Goal: Navigation & Orientation: Find specific page/section

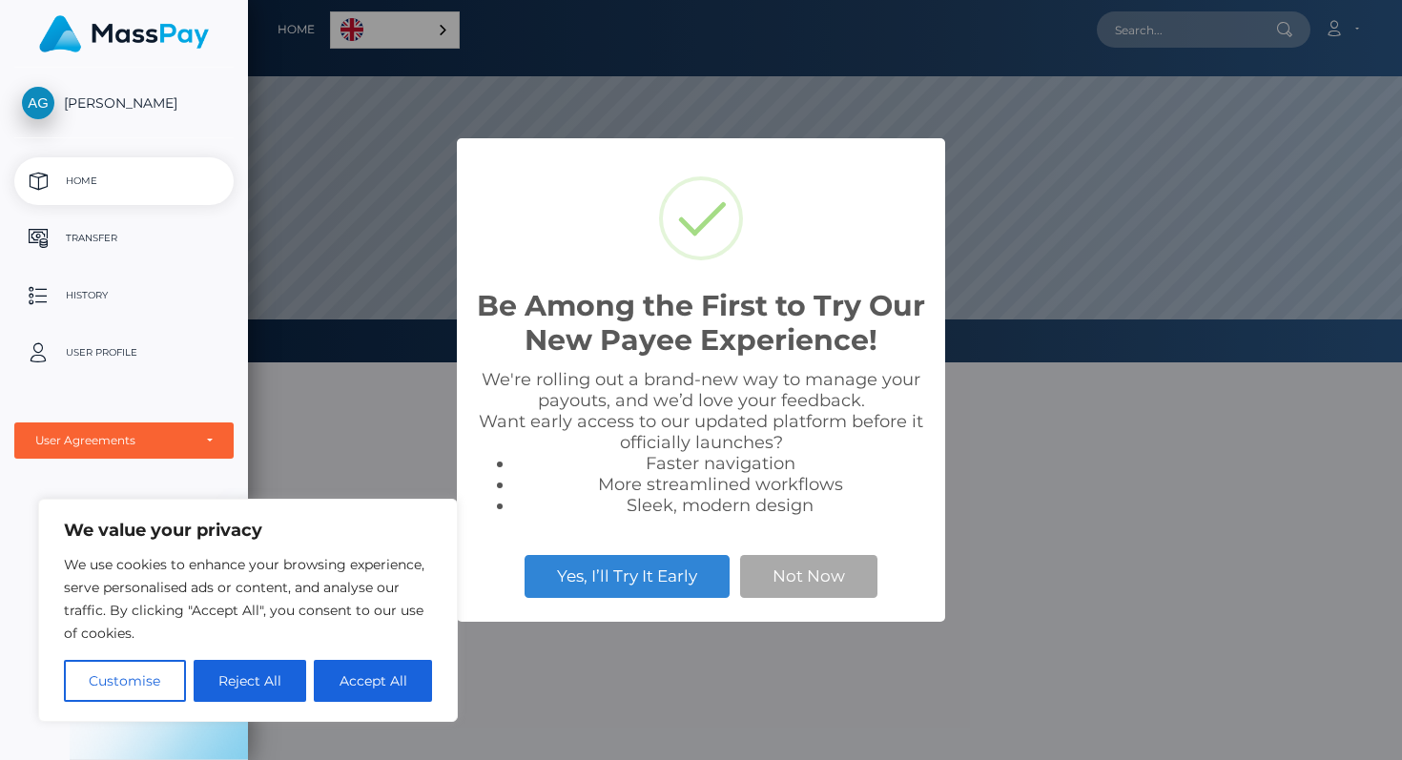
scroll to position [362, 1154]
click at [792, 577] on button "Not Now" at bounding box center [808, 576] width 137 height 42
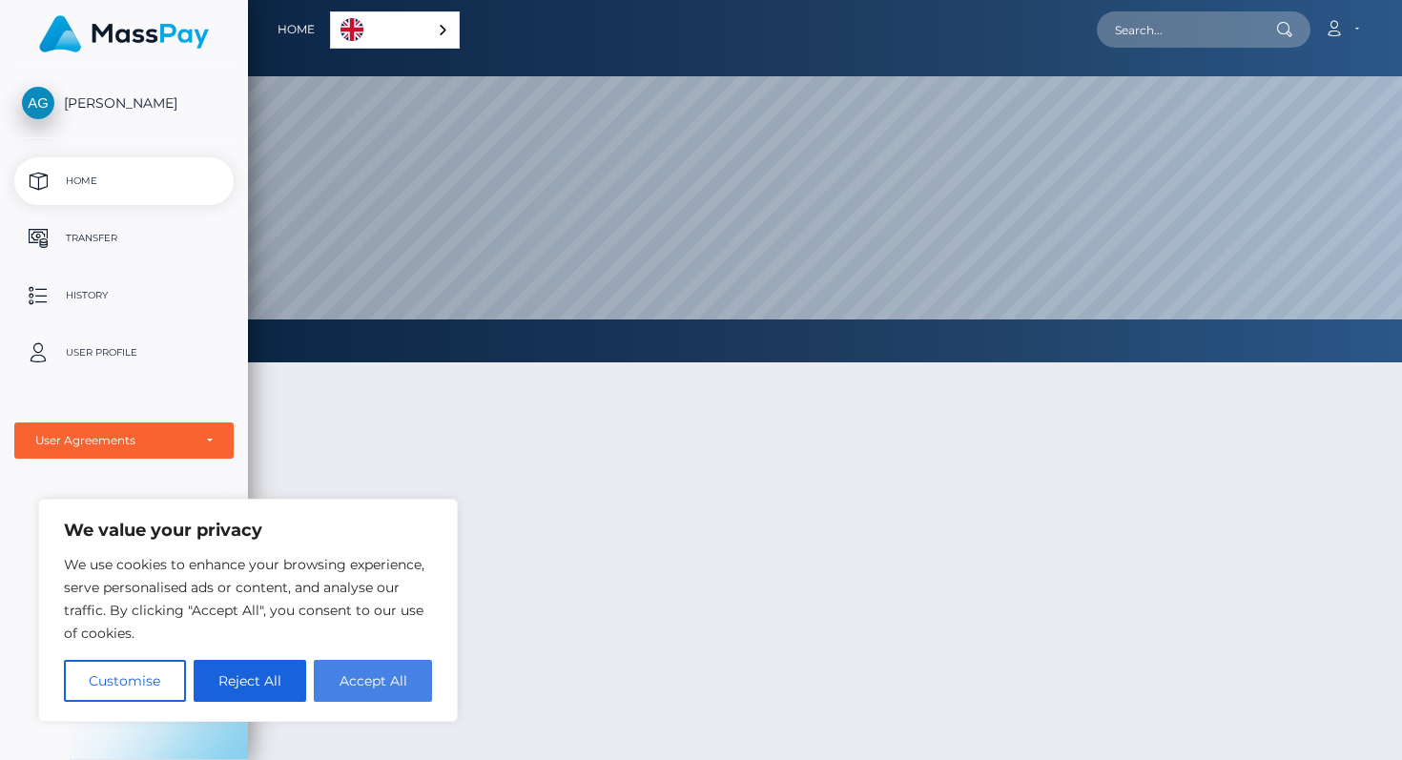
click at [346, 676] on button "Accept All" at bounding box center [373, 681] width 118 height 42
checkbox input "true"
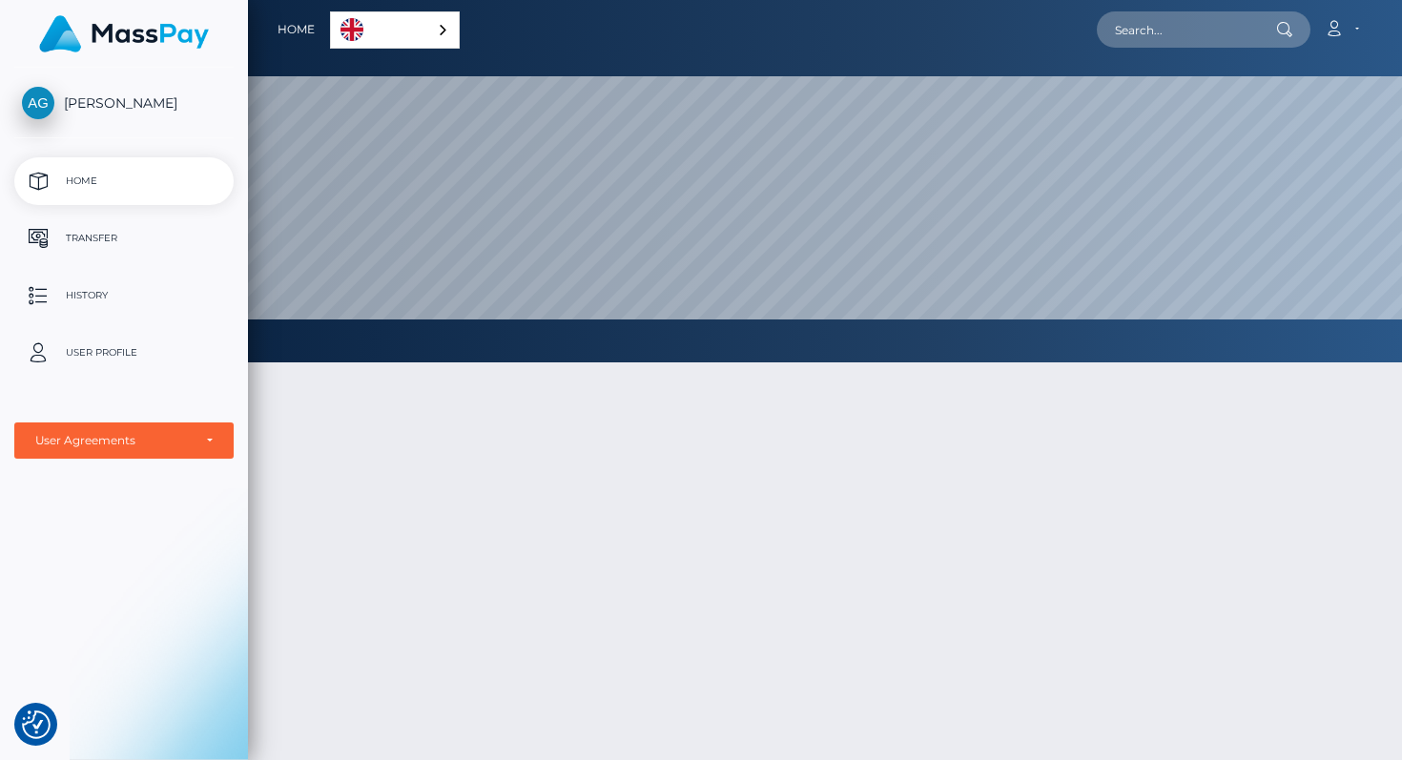
click at [359, 30] on img "Language" at bounding box center [351, 29] width 23 height 23
click at [445, 27] on div "English" at bounding box center [398, 29] width 136 height 37
click at [445, 27] on div "English" at bounding box center [395, 29] width 130 height 37
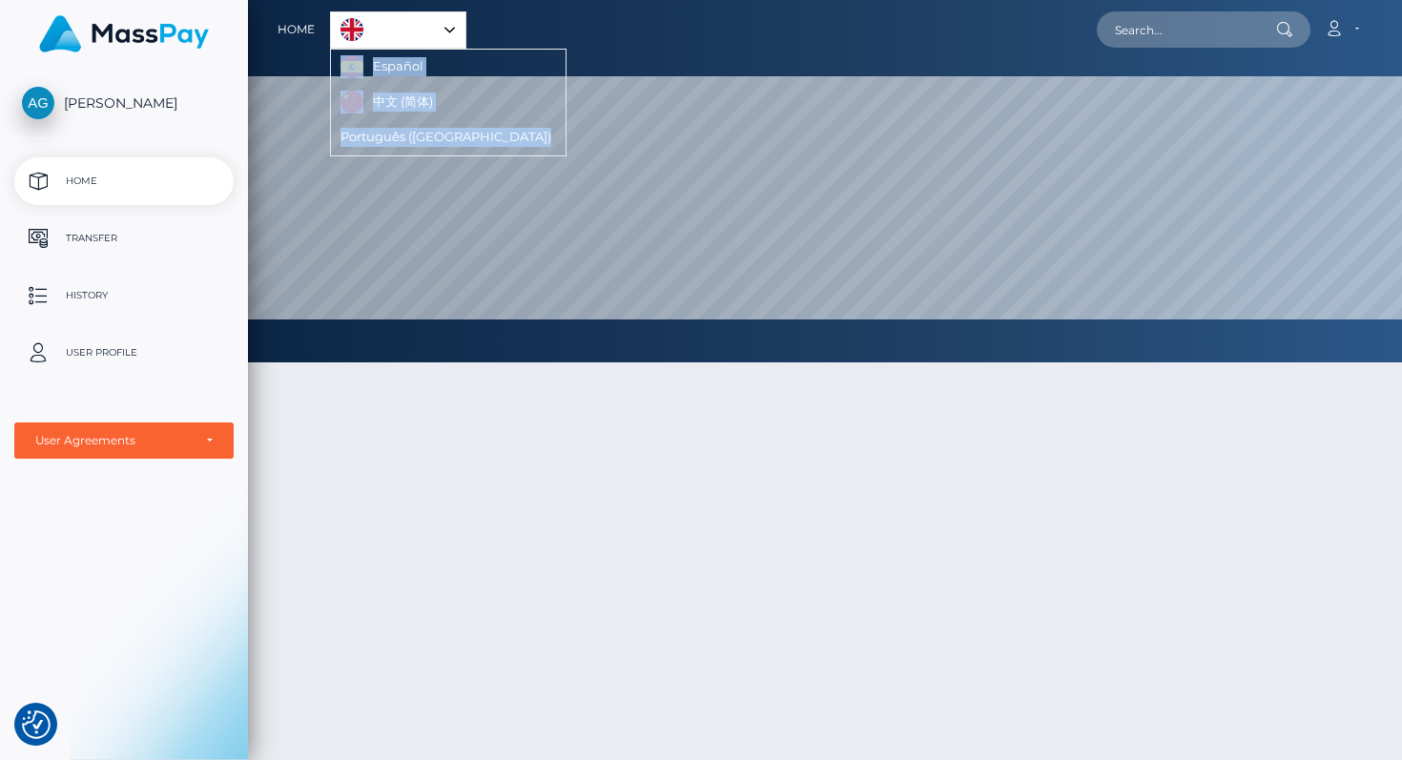
click at [417, 57] on link "Español" at bounding box center [384, 67] width 107 height 35
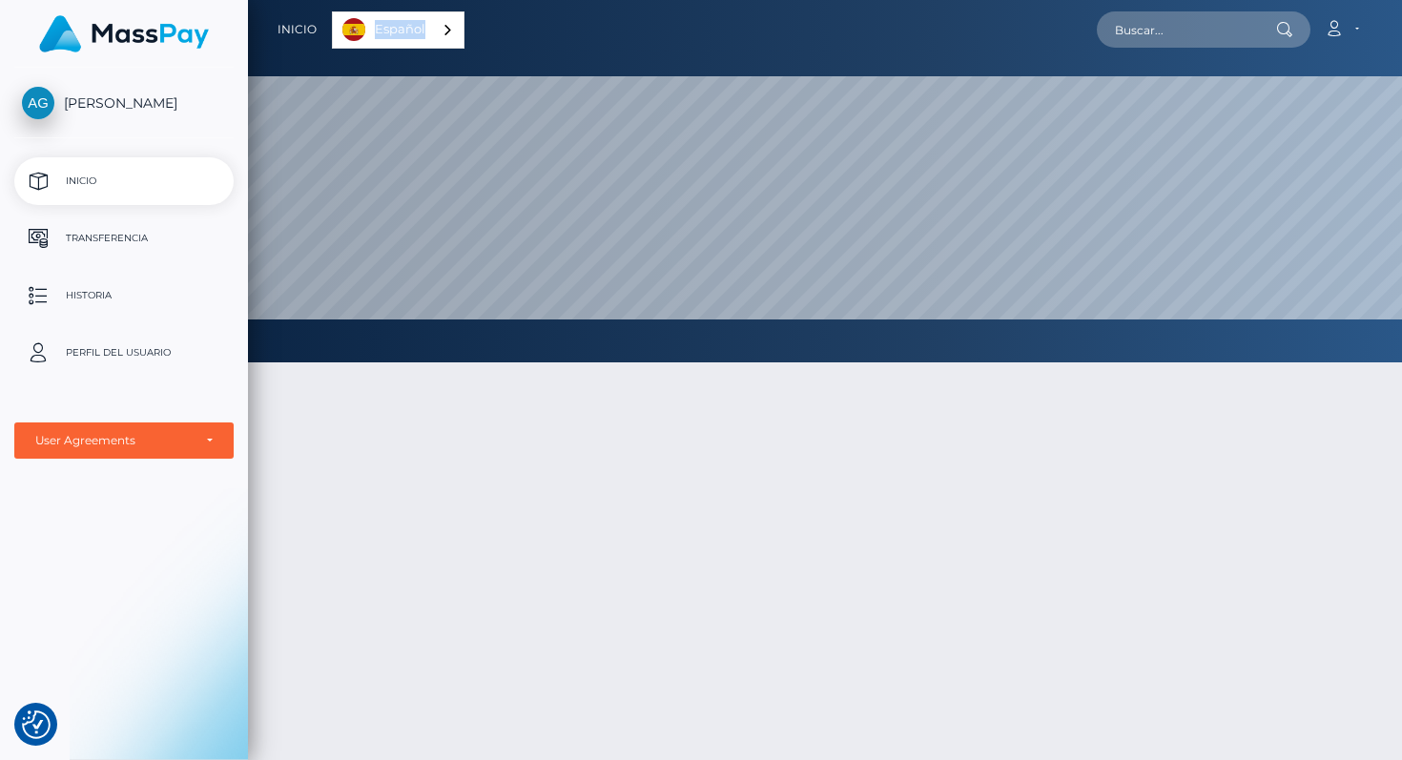
click at [423, 25] on link "Español" at bounding box center [398, 29] width 131 height 35
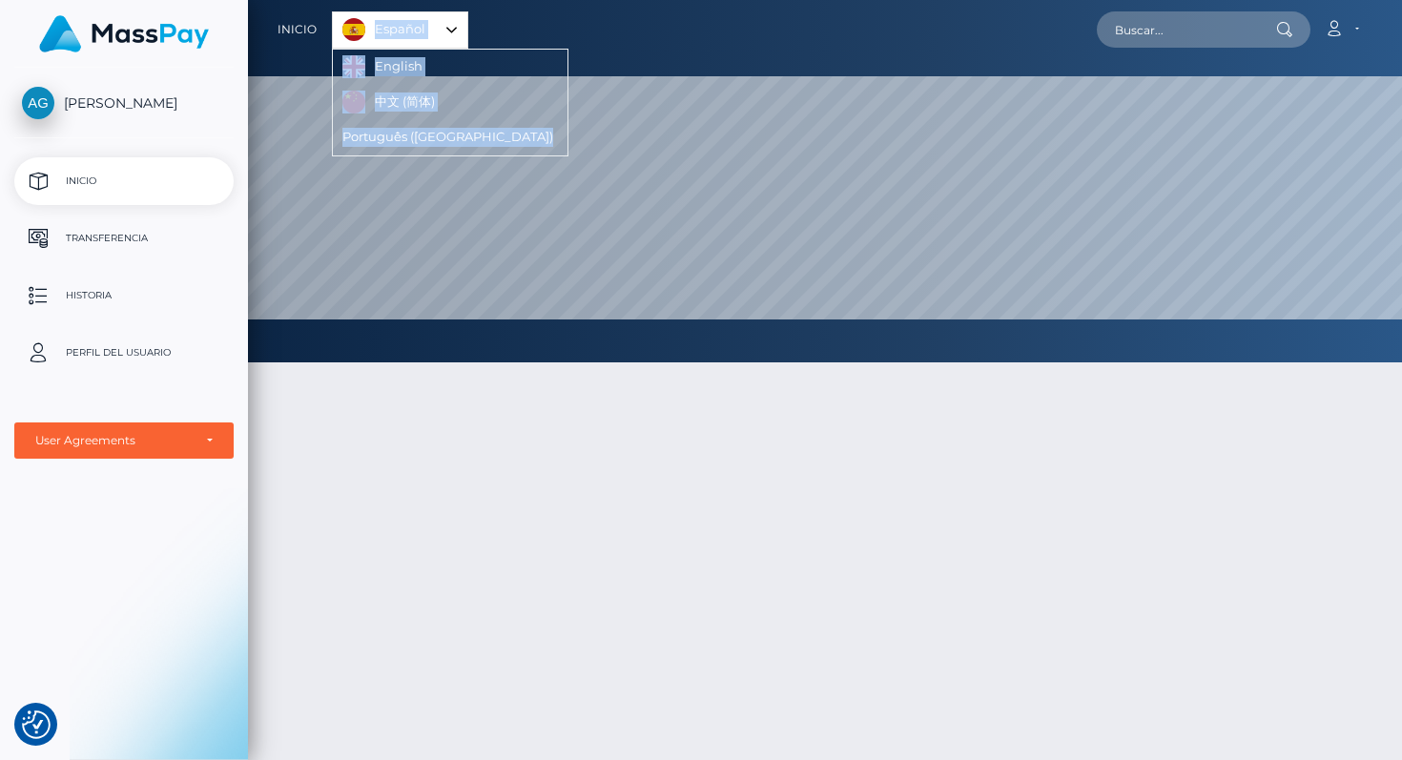
click at [421, 74] on link "English" at bounding box center [385, 67] width 104 height 35
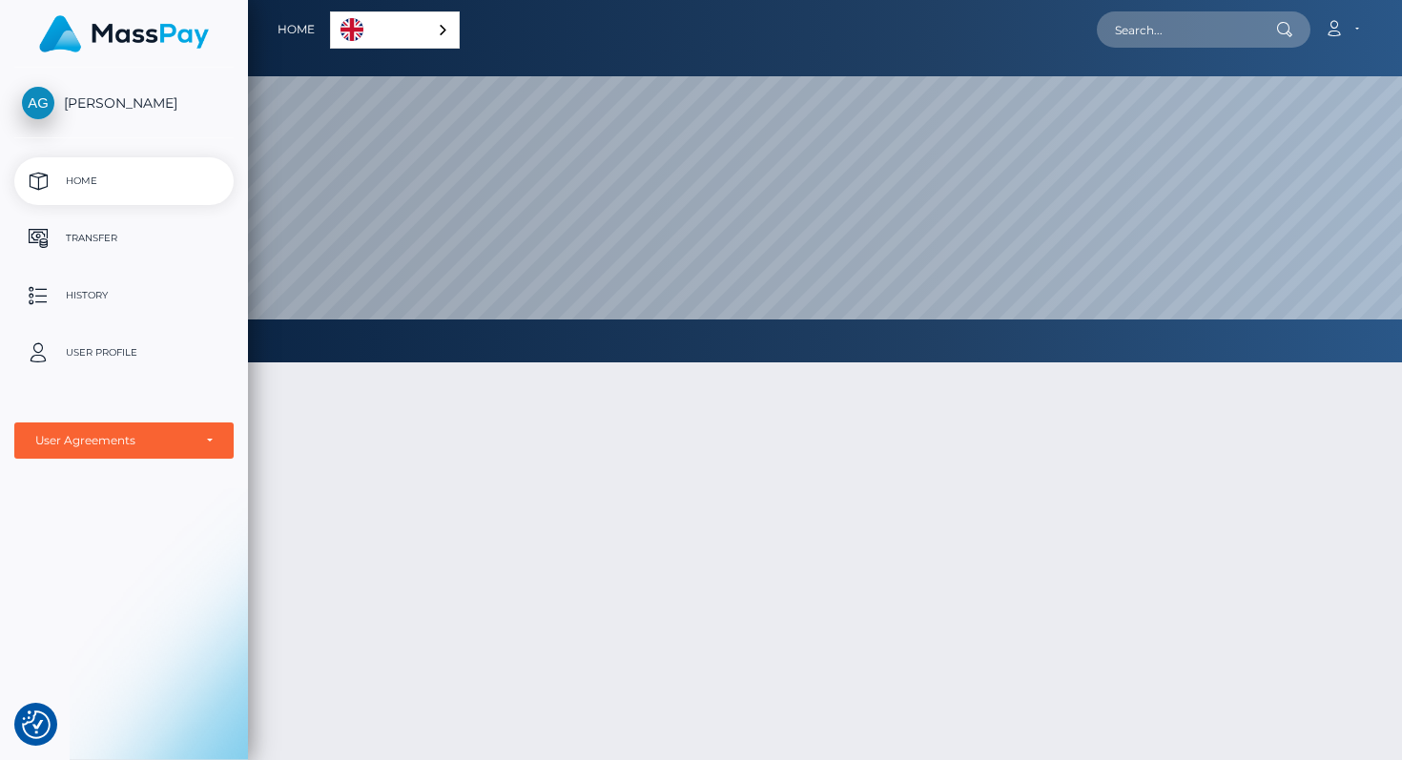
click at [169, 133] on div "[PERSON_NAME]" at bounding box center [124, 112] width 248 height 51
click at [162, 109] on span "[PERSON_NAME]" at bounding box center [123, 102] width 219 height 17
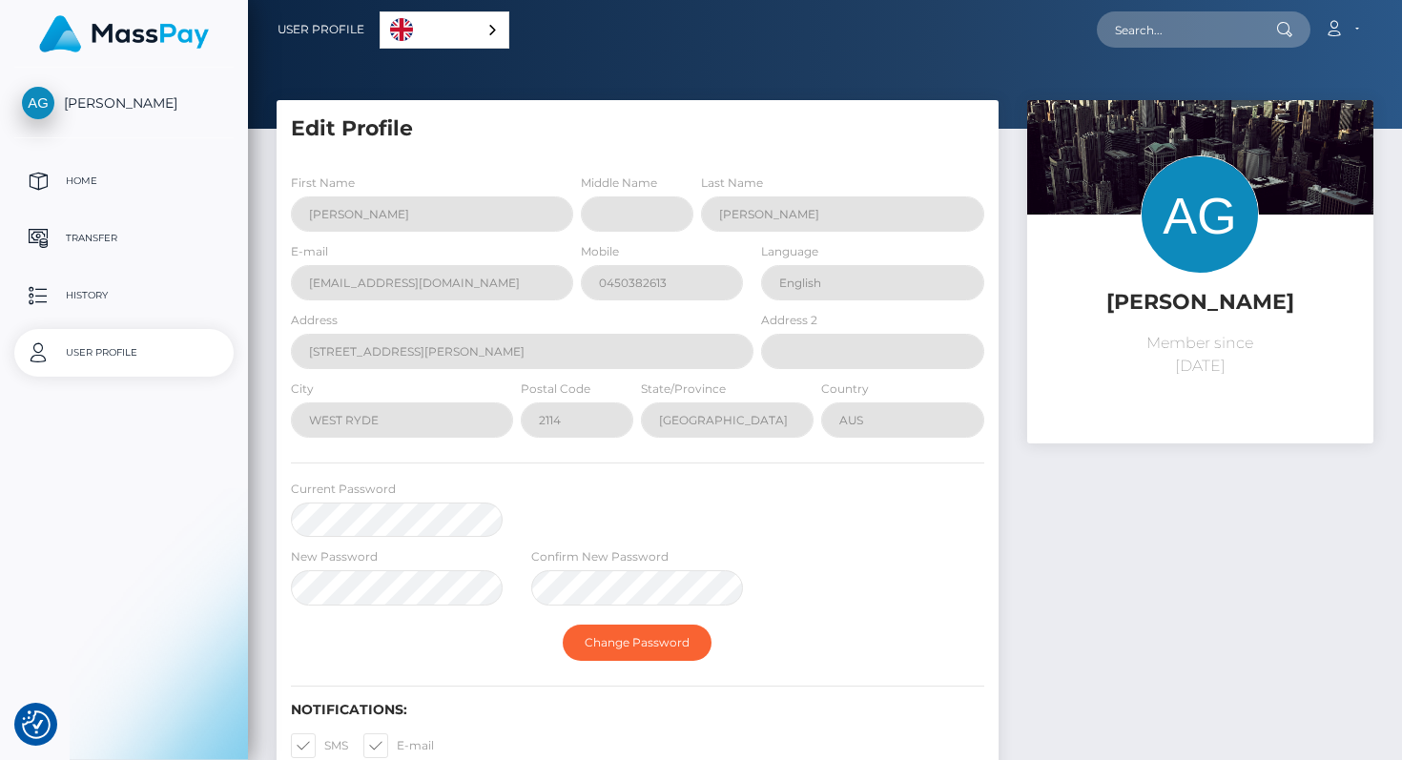
select select
click at [133, 180] on p "Home" at bounding box center [124, 181] width 204 height 29
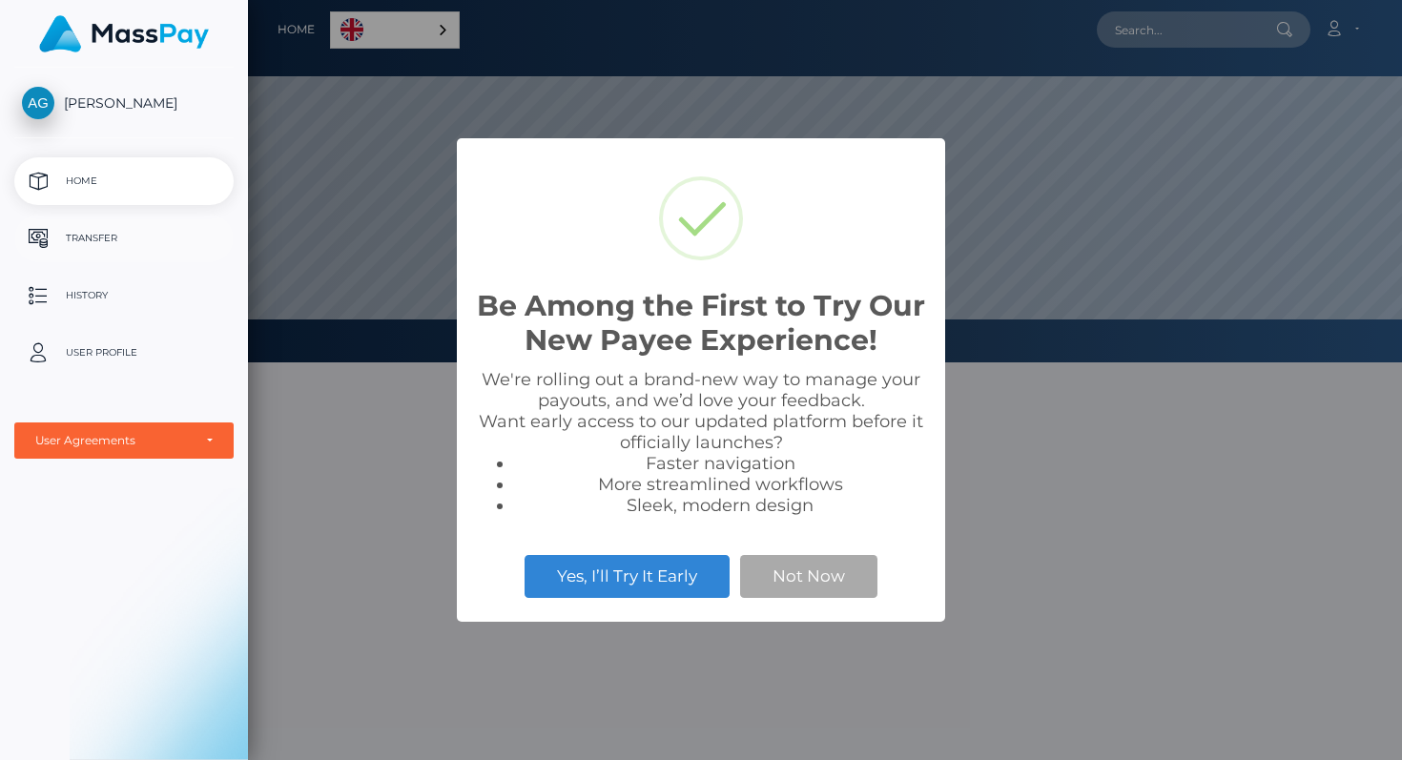
scroll to position [362, 1154]
click at [609, 567] on button "Yes, I’ll Try It Early" at bounding box center [626, 576] width 205 height 42
